Goal: Task Accomplishment & Management: Manage account settings

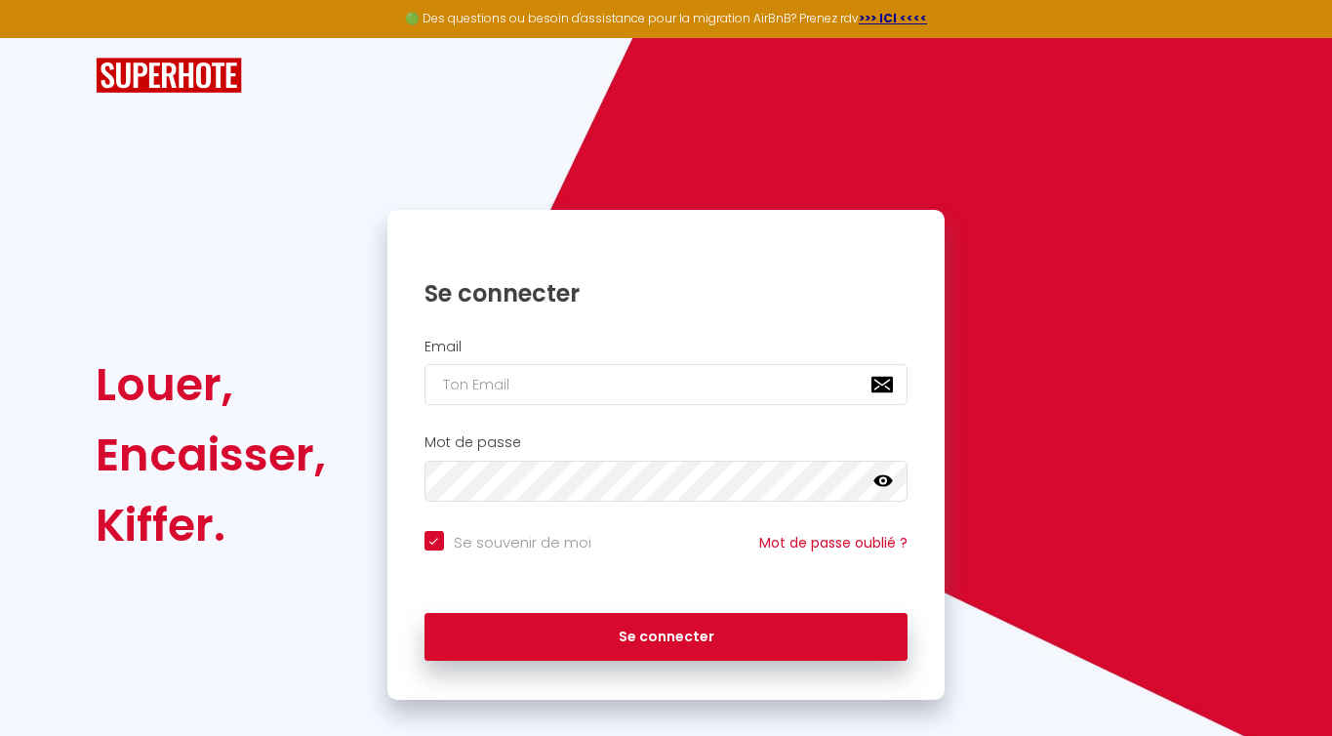
scroll to position [22, 0]
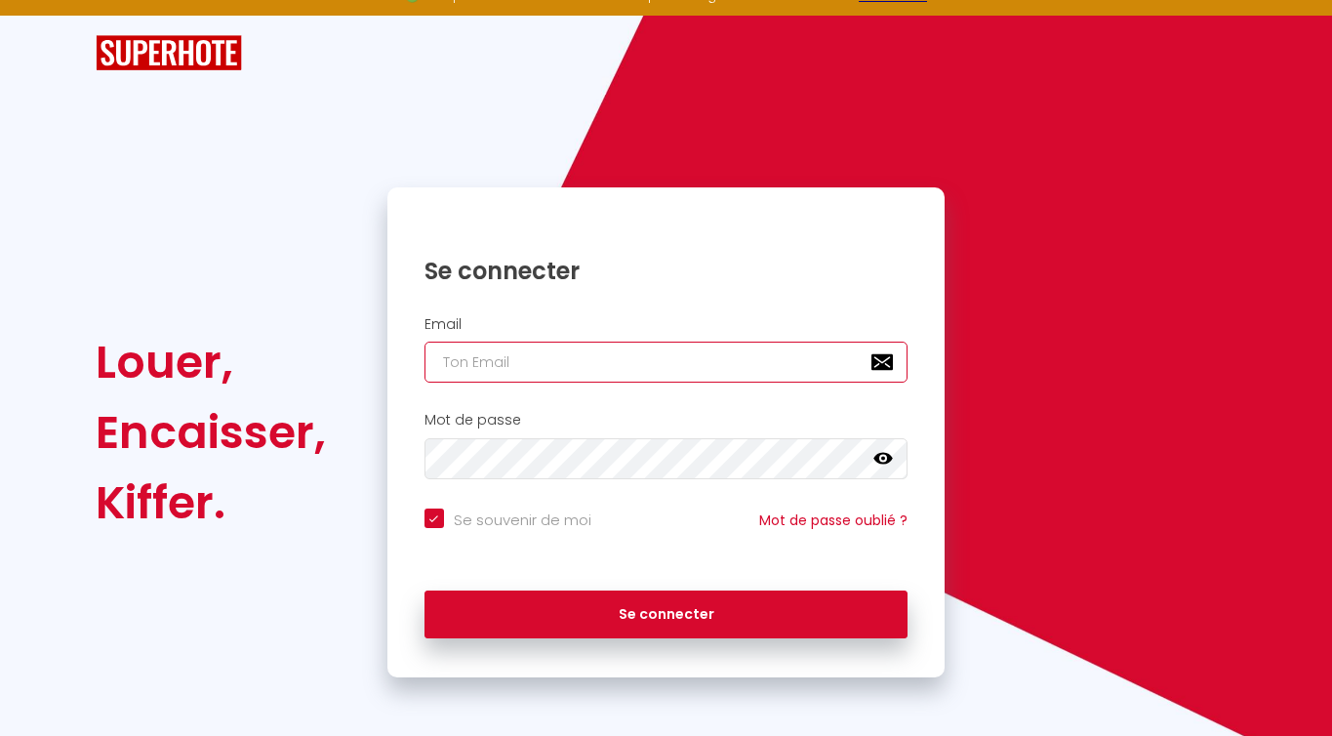
type input "[EMAIL_ADDRESS][PERSON_NAME][DOMAIN_NAME]"
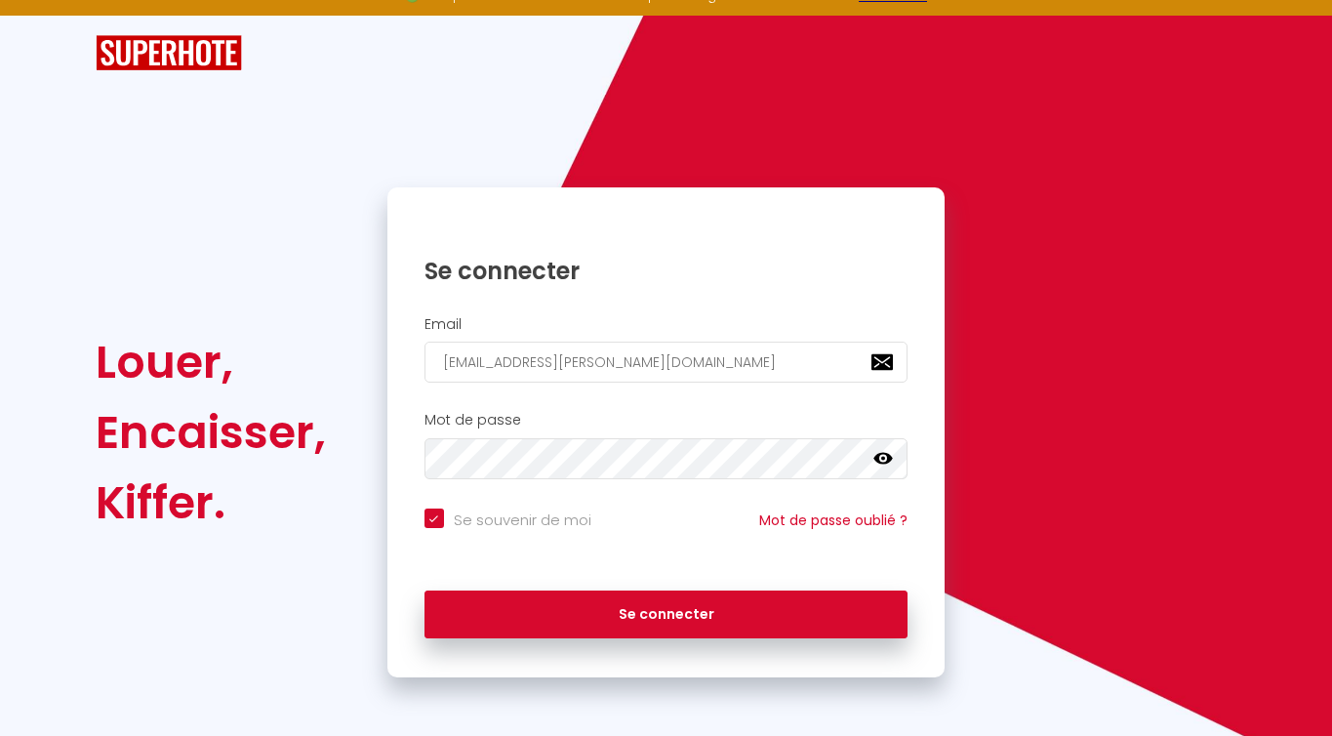
checkbox input "true"
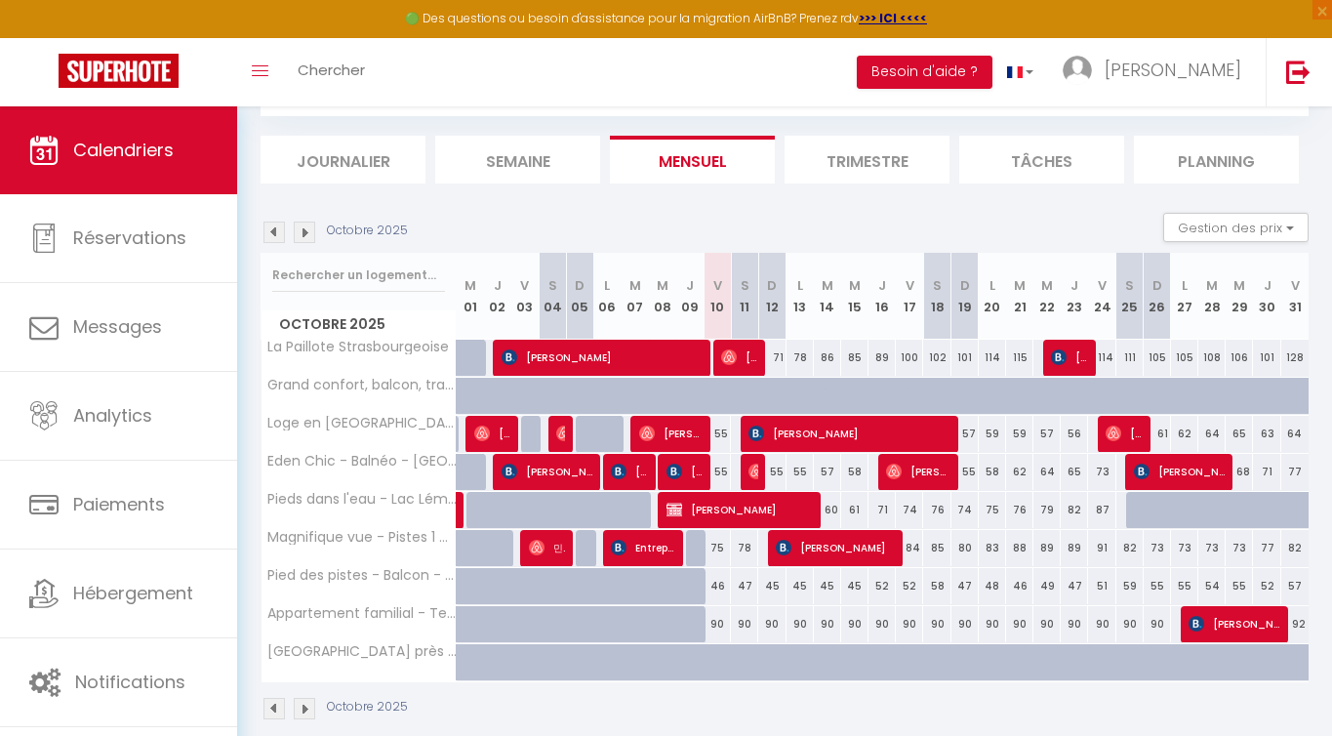
scroll to position [133, 0]
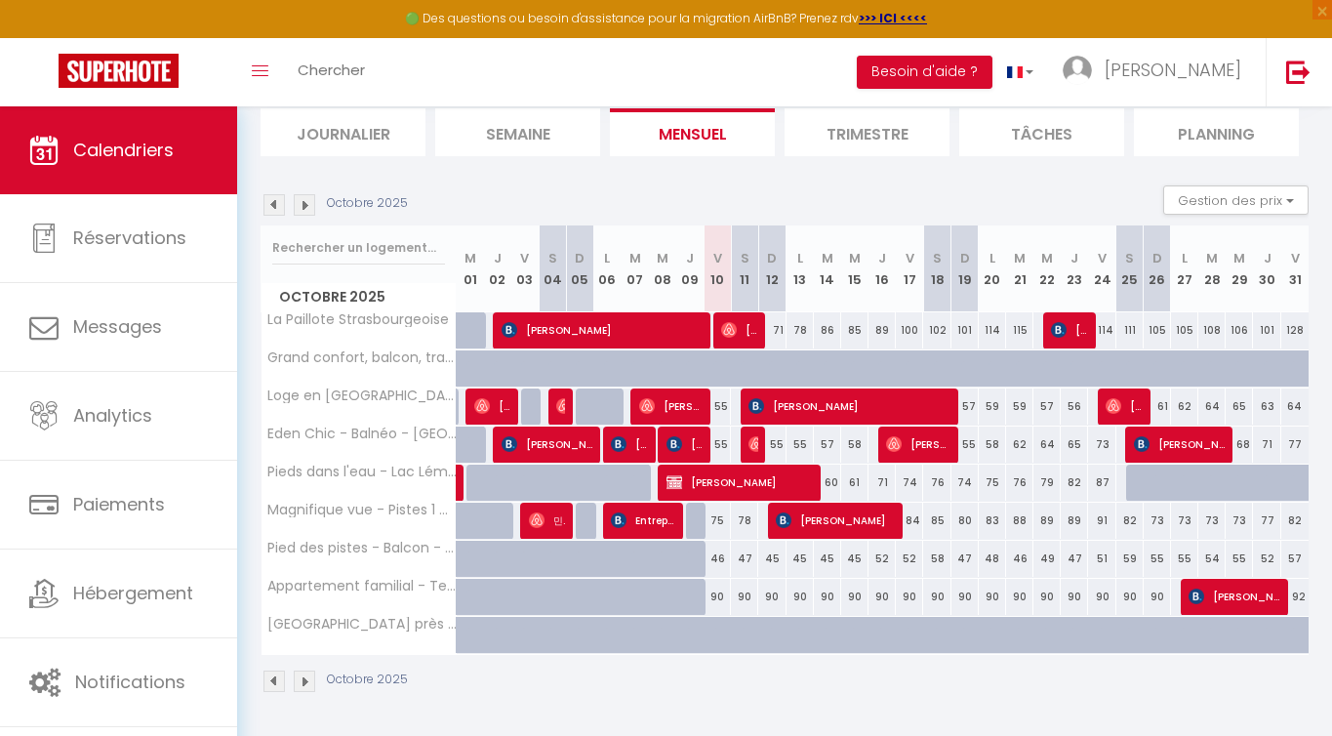
click at [840, 143] on li "Trimestre" at bounding box center [866, 132] width 165 height 48
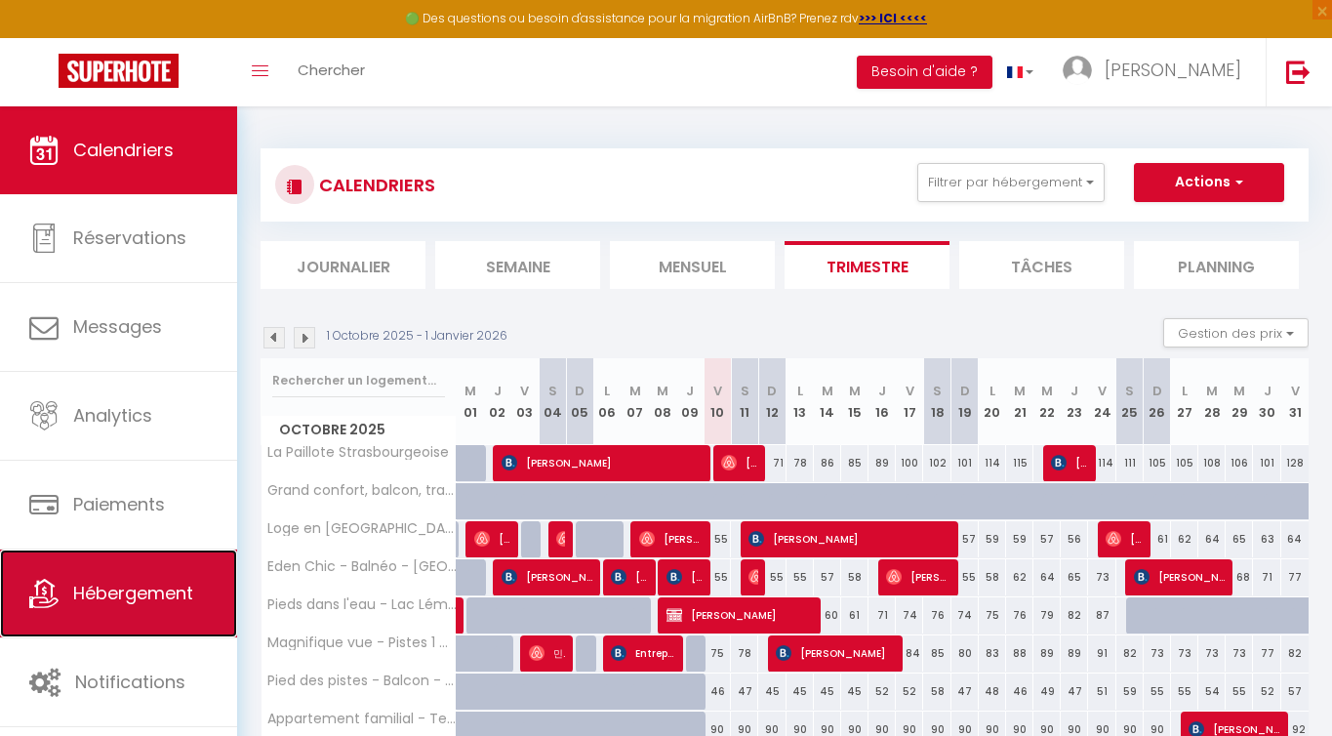
click at [169, 587] on span "Hébergement" at bounding box center [133, 592] width 120 height 24
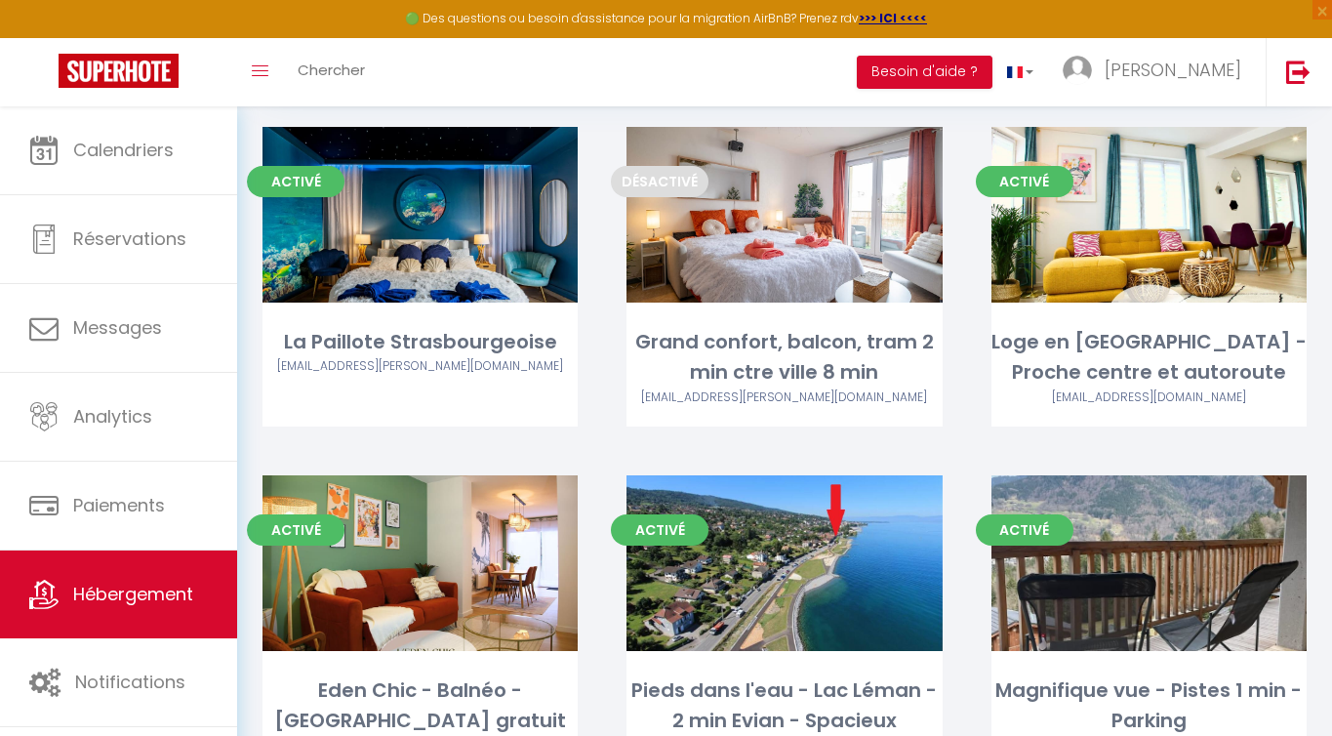
scroll to position [130, 0]
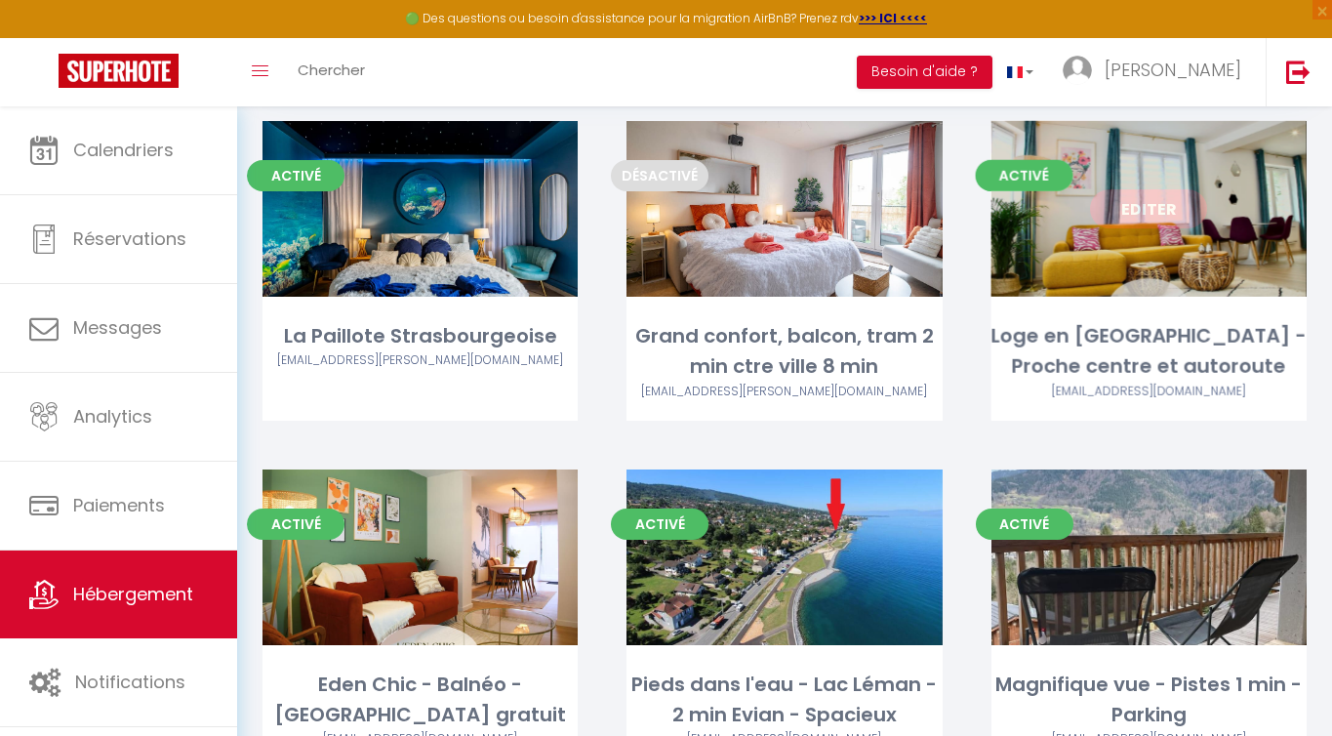
click at [1149, 219] on link "Editer" at bounding box center [1148, 208] width 117 height 39
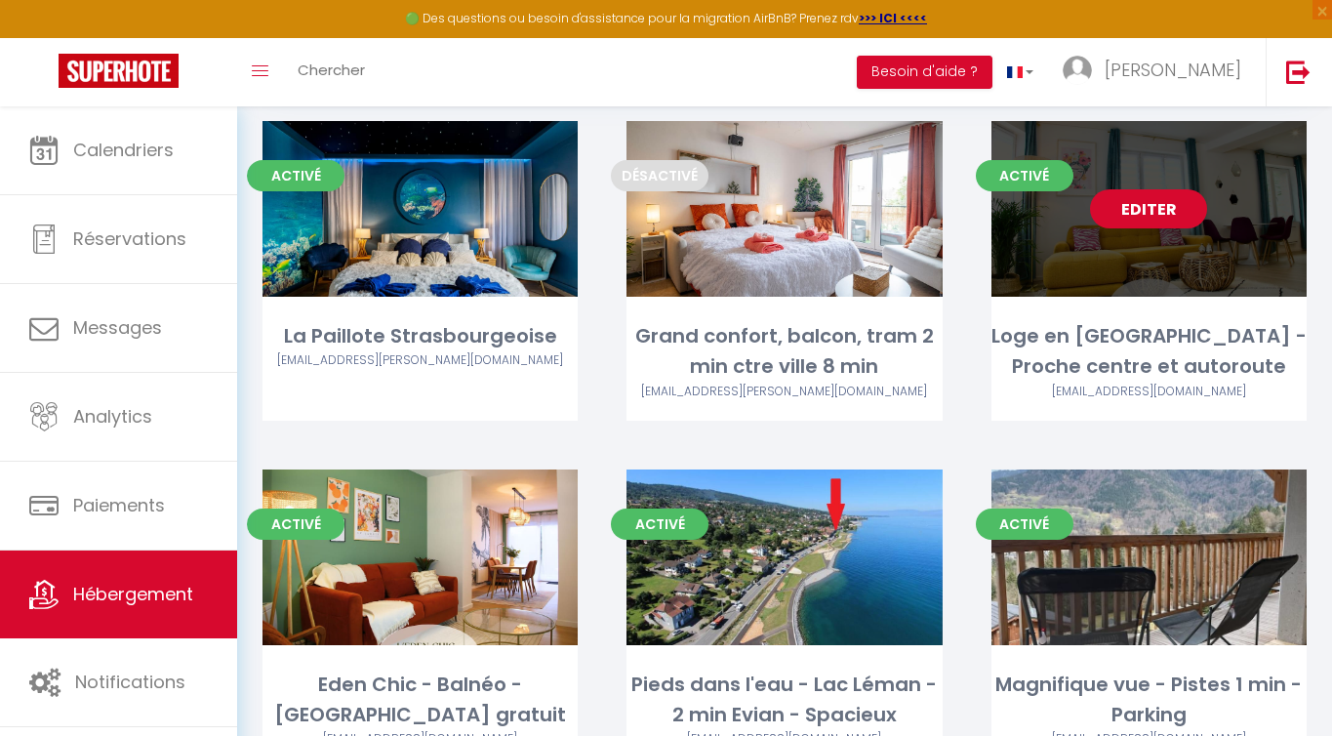
click at [1147, 213] on link "Editer" at bounding box center [1148, 208] width 117 height 39
click at [1144, 212] on link "Editer" at bounding box center [1148, 208] width 117 height 39
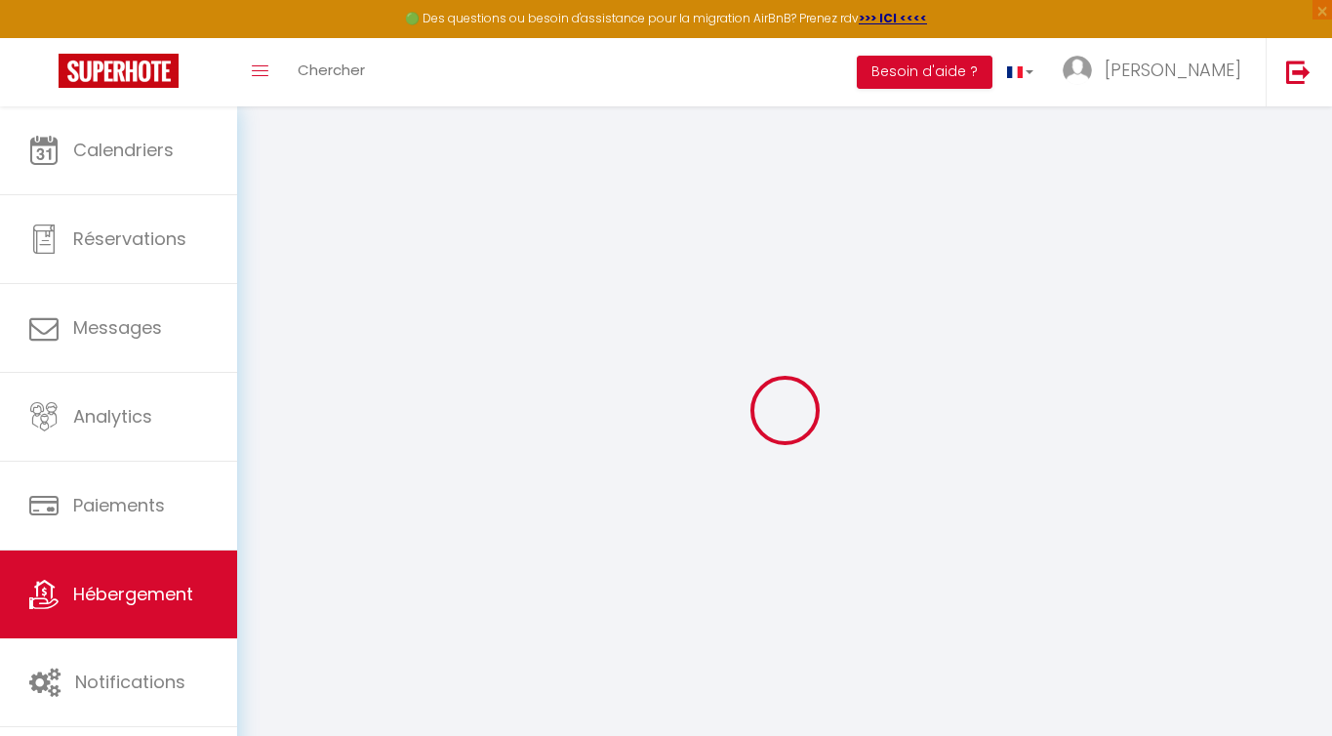
select select
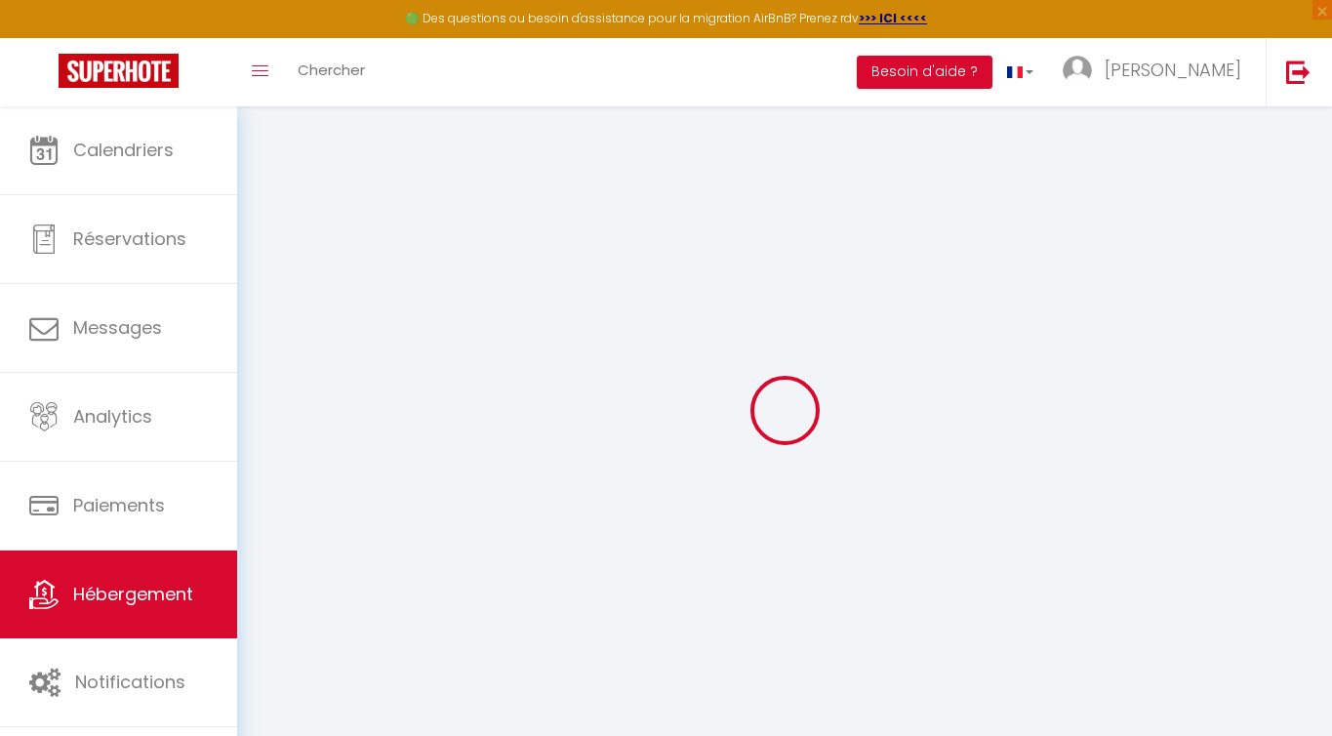
select select
checkbox input "false"
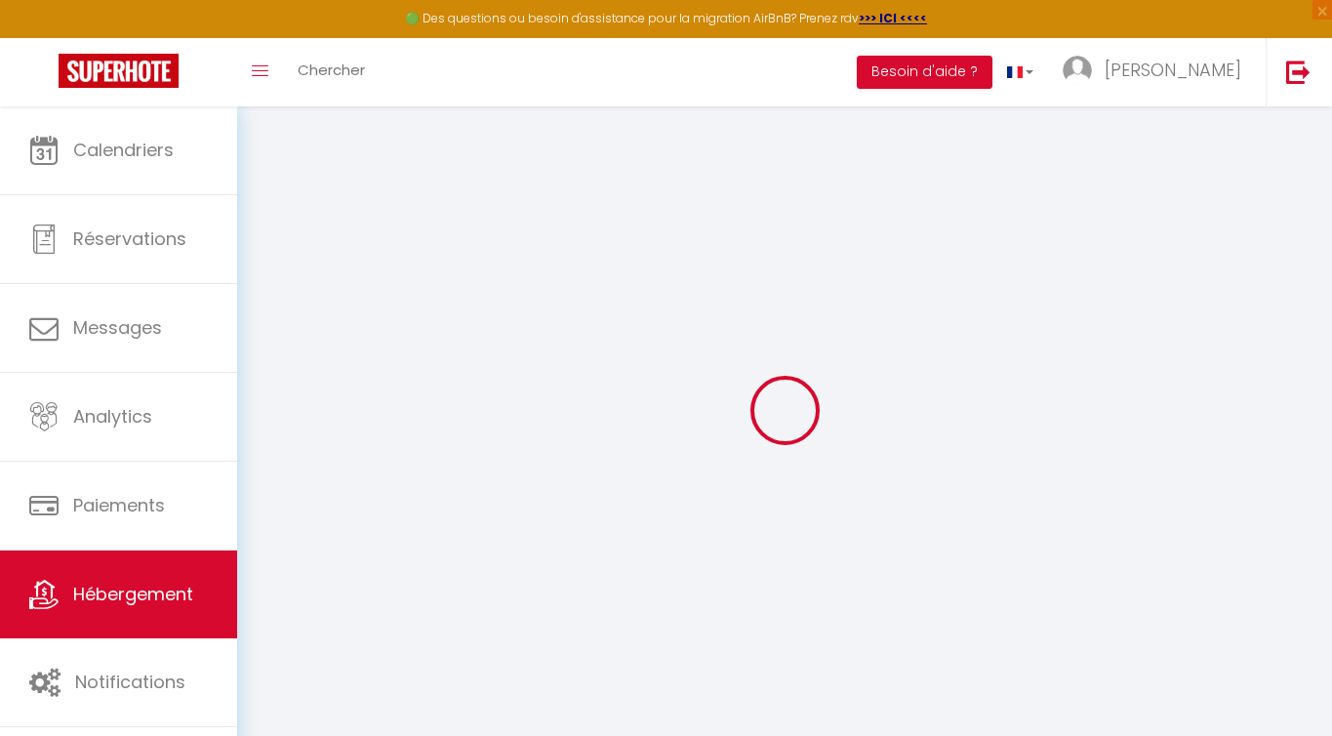
checkbox input "false"
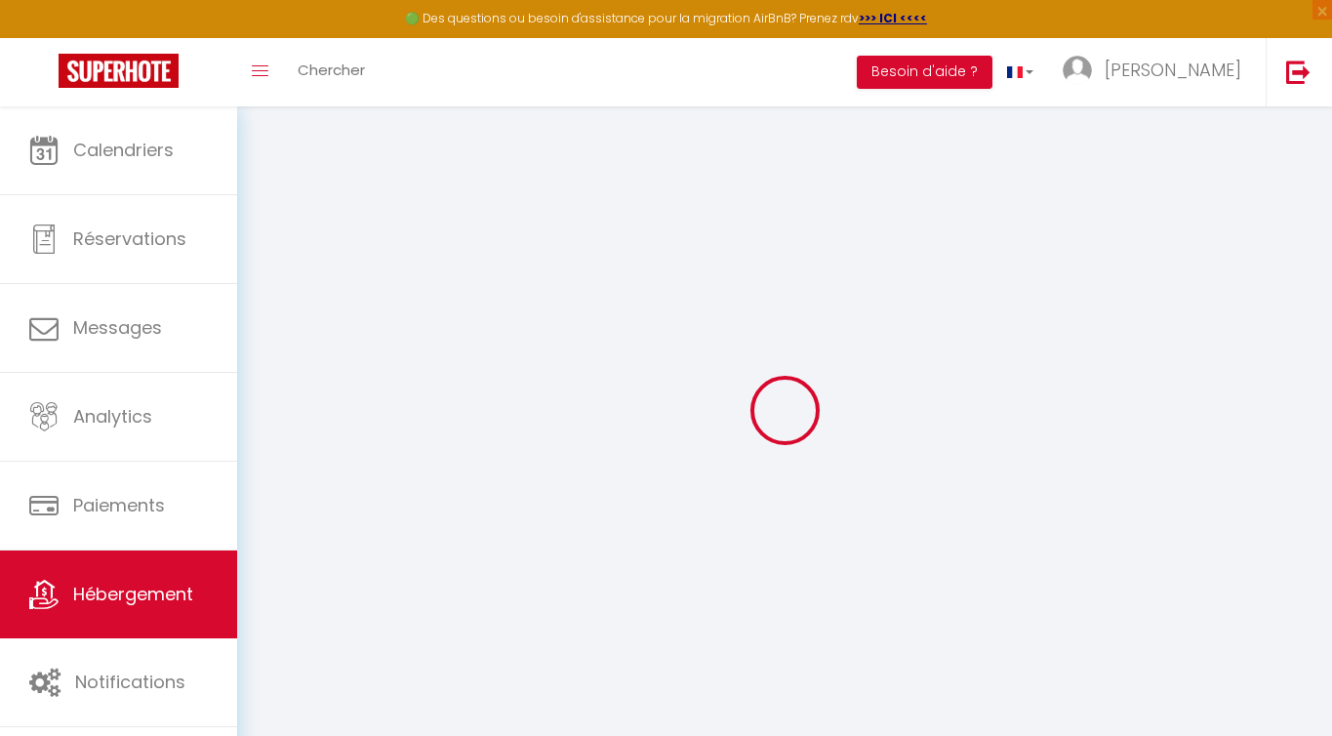
checkbox input "false"
select select "16:00"
select select "23:00"
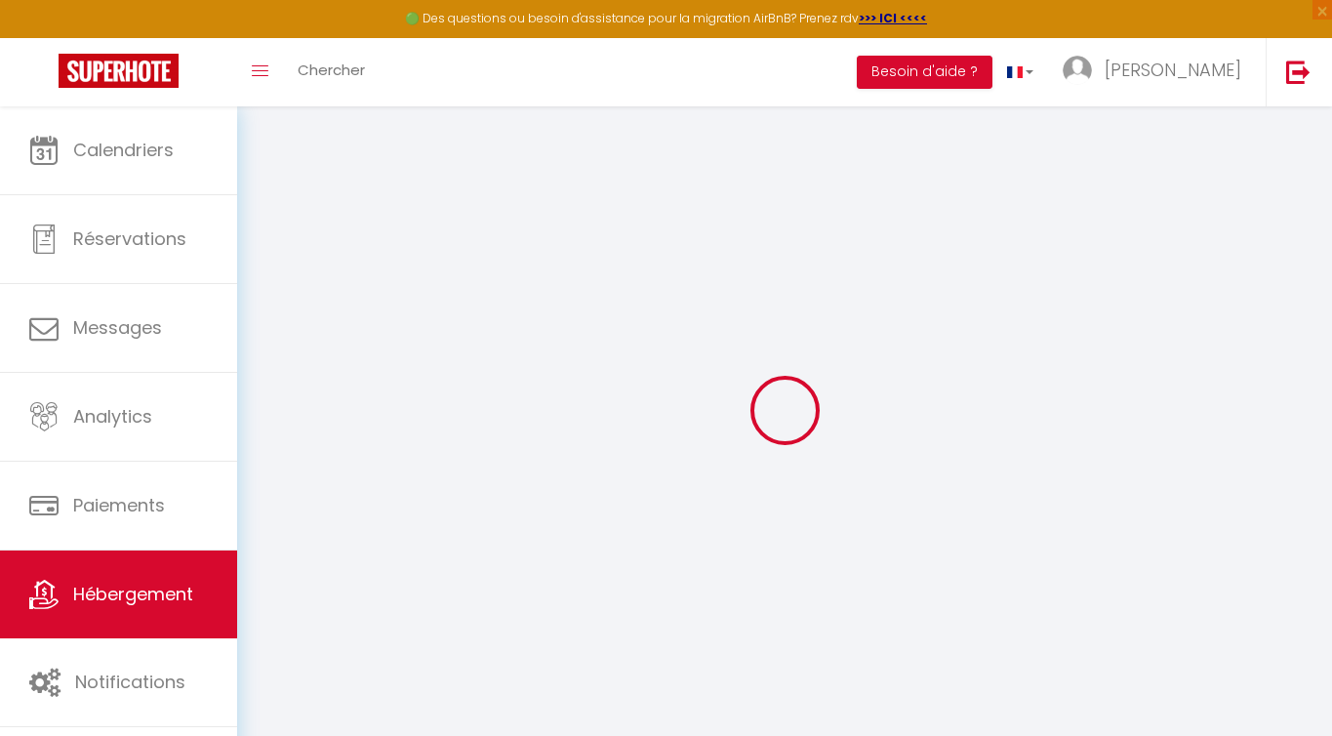
select select "11:00"
select select "30"
select select "120"
select select "18:00"
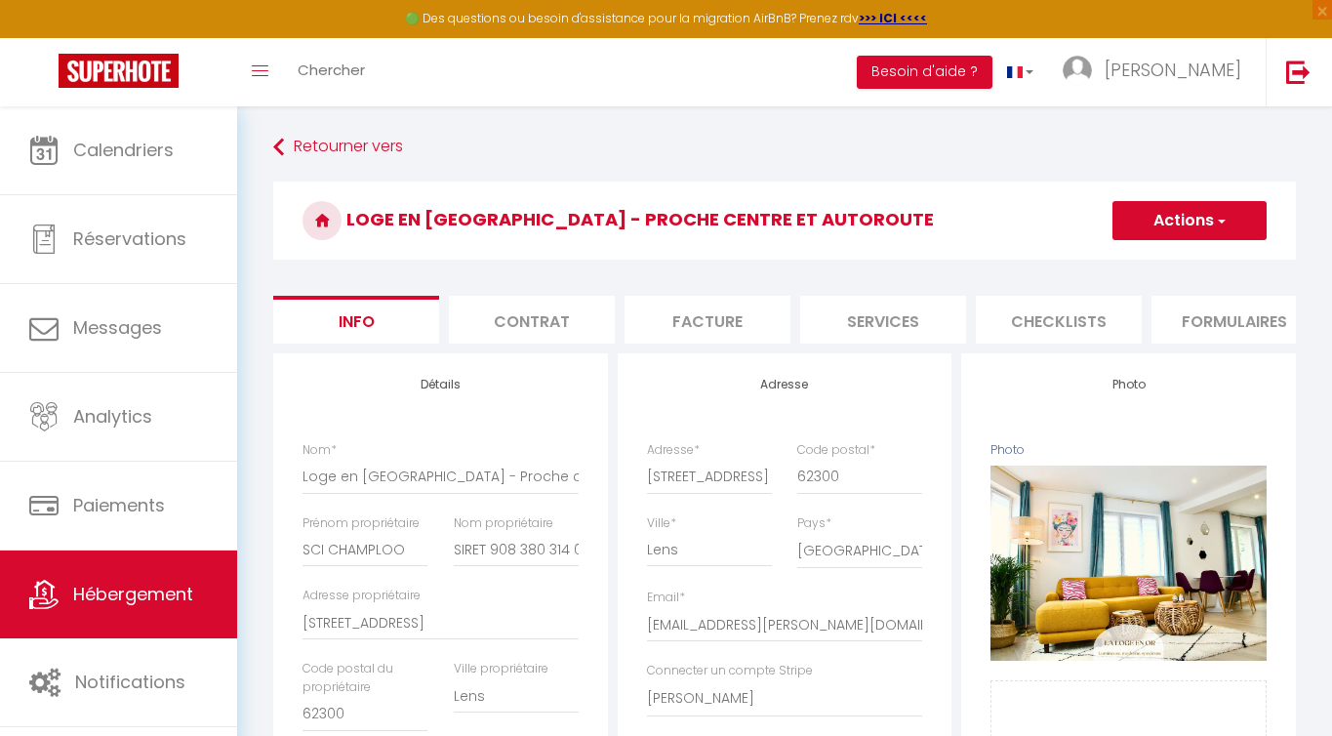
checkbox input "false"
click at [563, 323] on li "Contrat" at bounding box center [532, 320] width 166 height 48
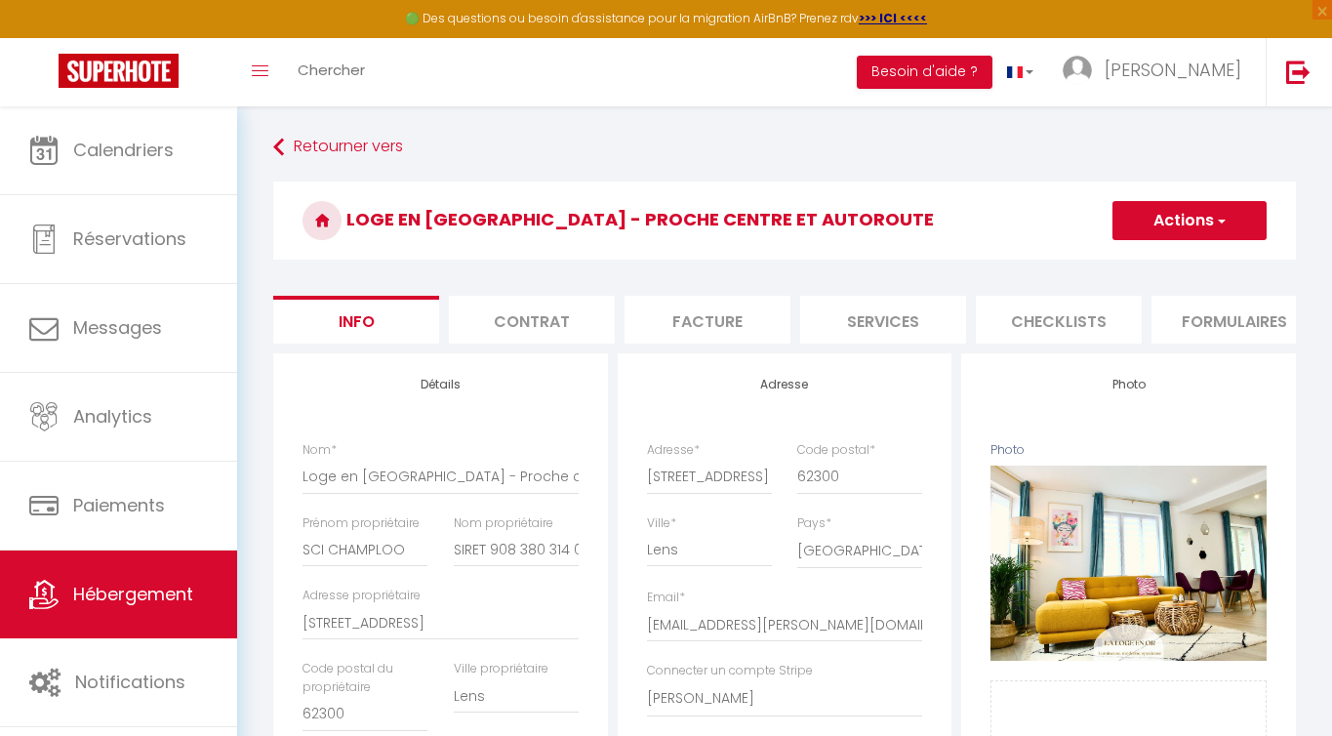
checkbox input "false"
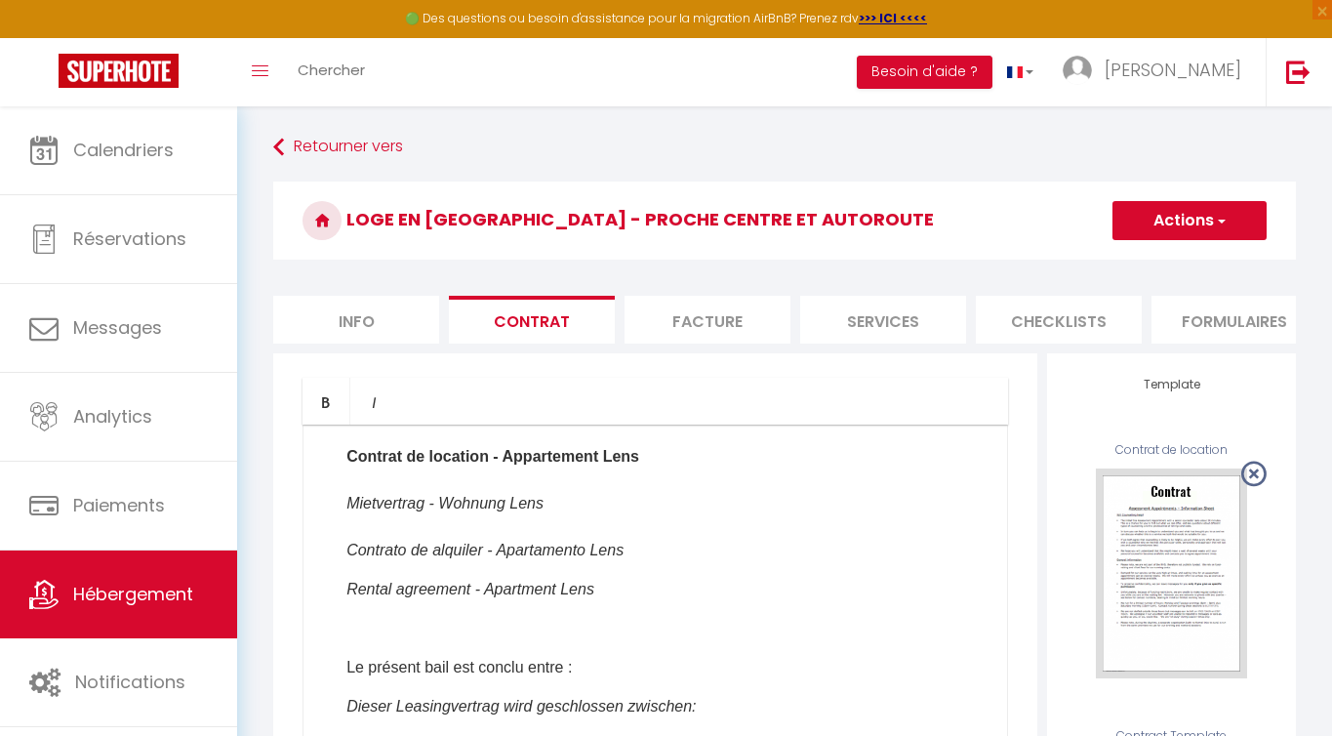
click at [364, 326] on li "Info" at bounding box center [356, 320] width 166 height 48
checkbox input "false"
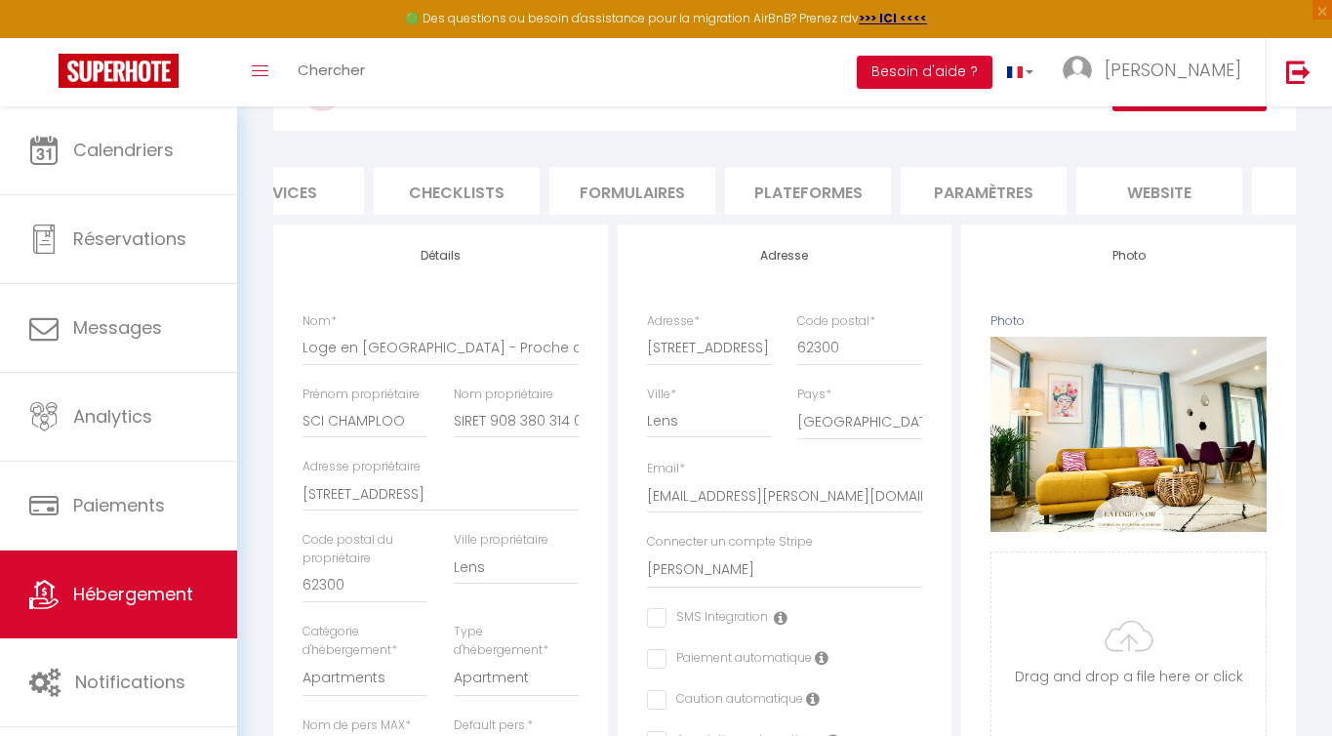
scroll to position [0, 734]
click at [681, 183] on li "Plateformes" at bounding box center [676, 191] width 166 height 48
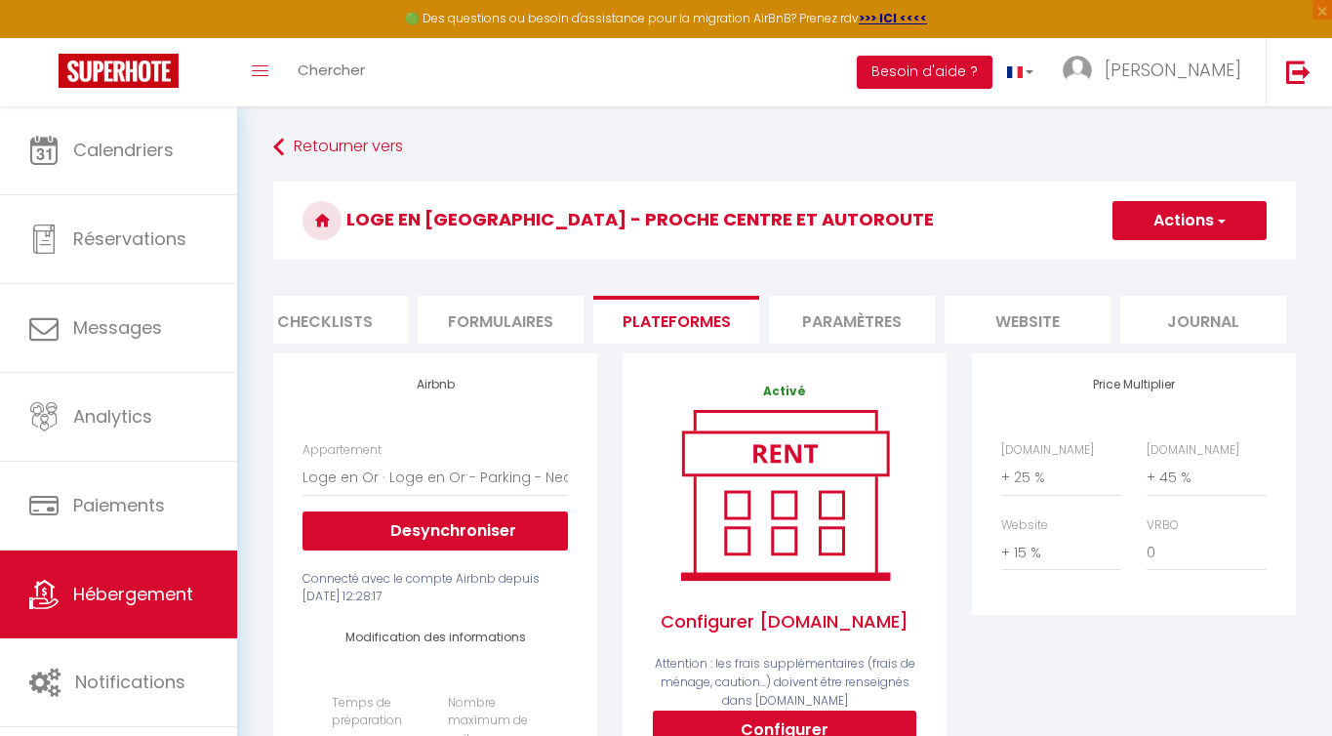
click at [825, 321] on li "Paramètres" at bounding box center [852, 320] width 166 height 48
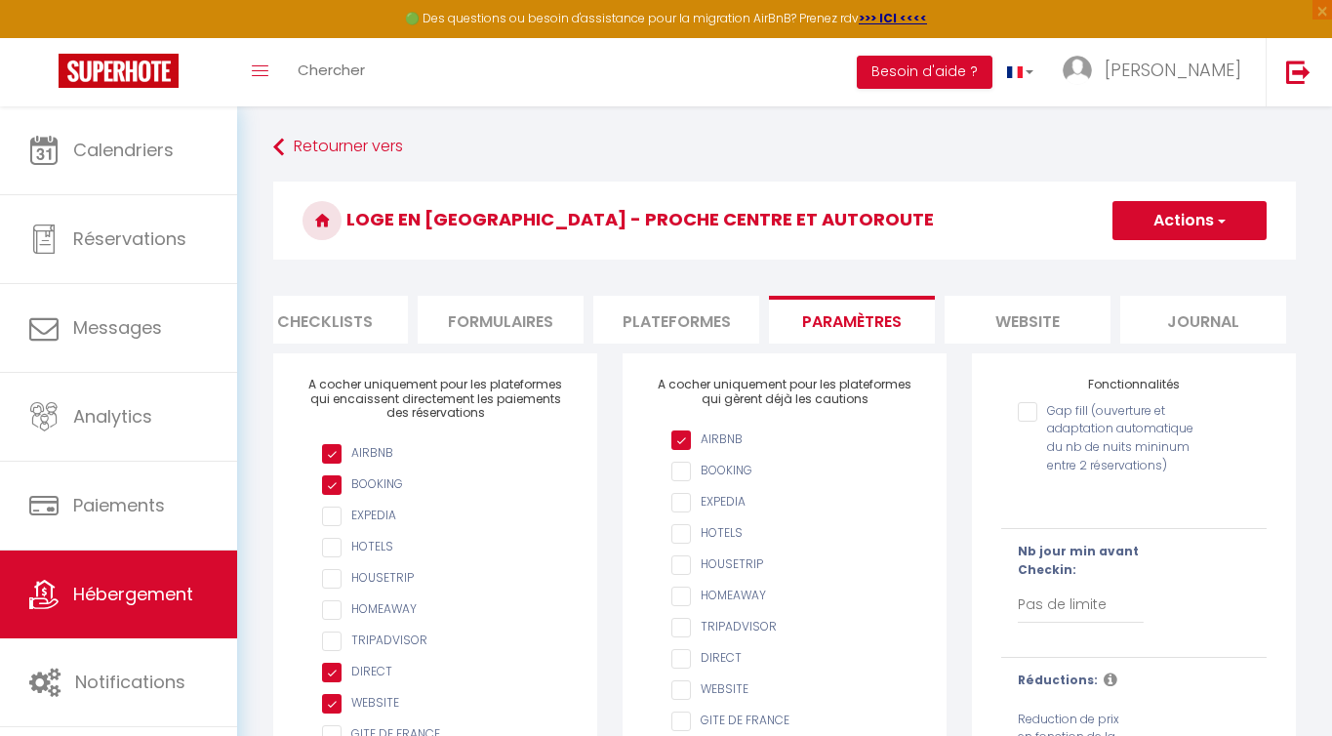
click at [972, 315] on li "website" at bounding box center [1027, 320] width 166 height 48
checkbox input "false"
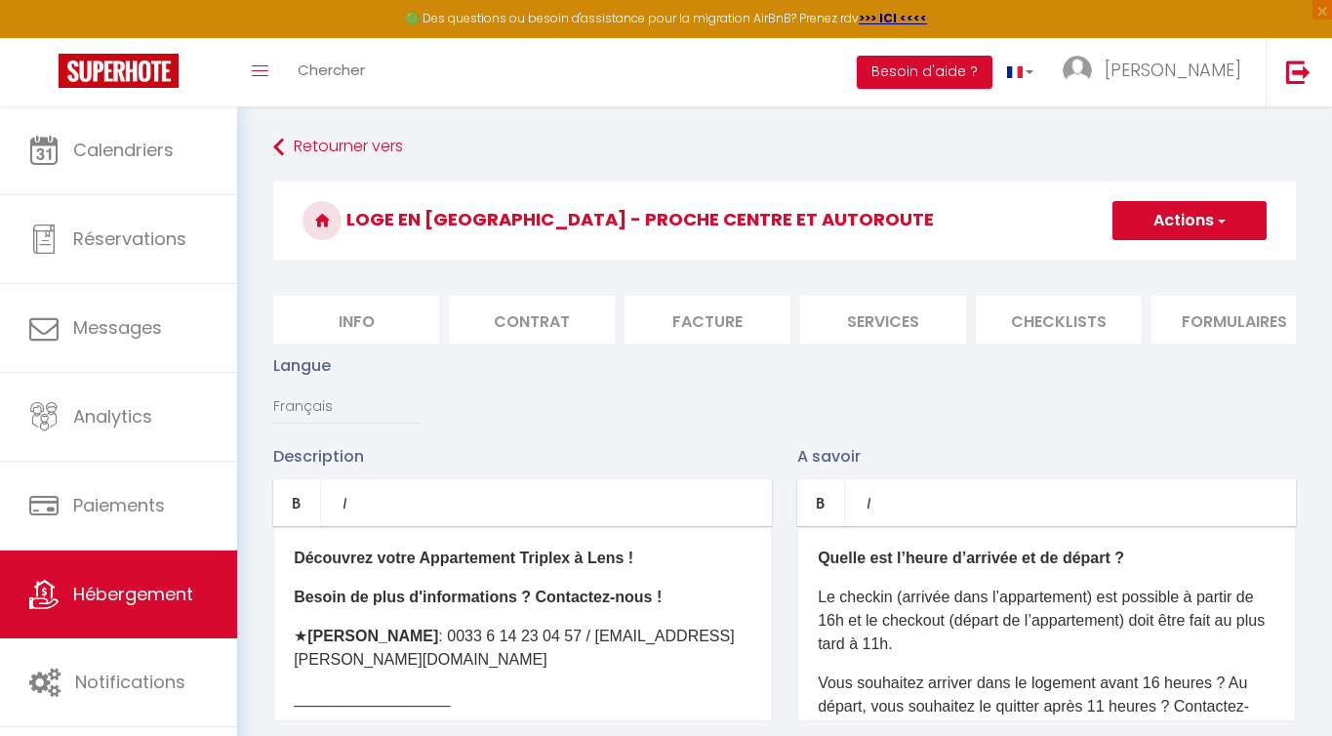
click at [379, 317] on li "Info" at bounding box center [356, 320] width 166 height 48
checkbox input "false"
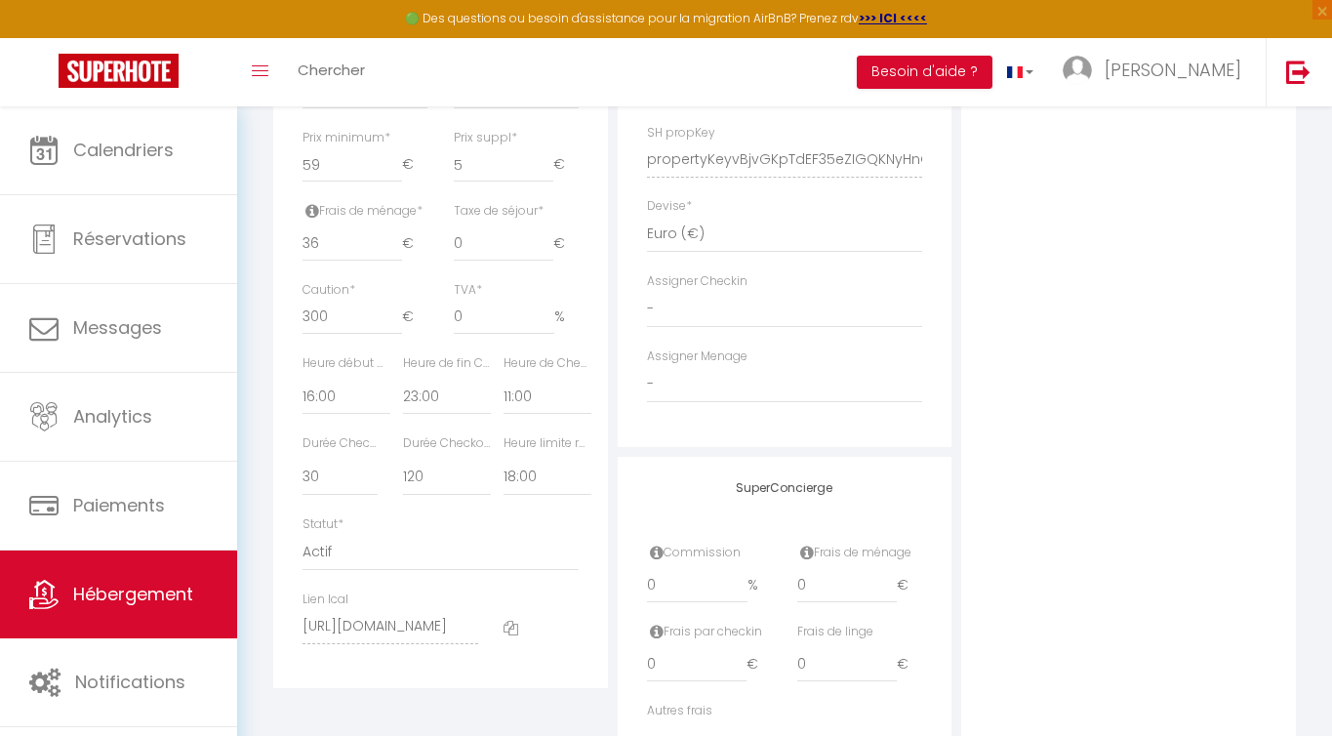
scroll to position [875, 0]
